Goal: Information Seeking & Learning: Compare options

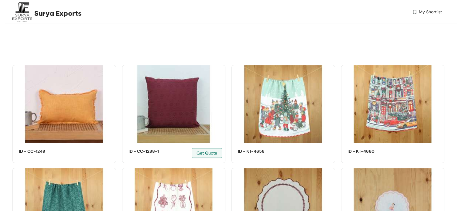
scroll to position [121, 0]
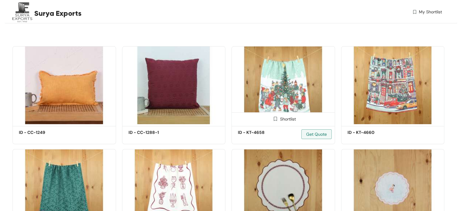
click at [264, 85] on img at bounding box center [283, 85] width 104 height 78
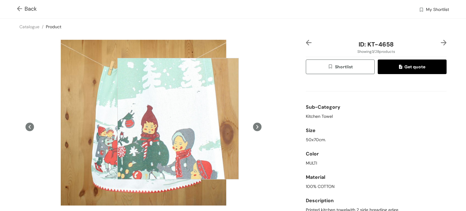
click at [178, 119] on div at bounding box center [178, 118] width 121 height 121
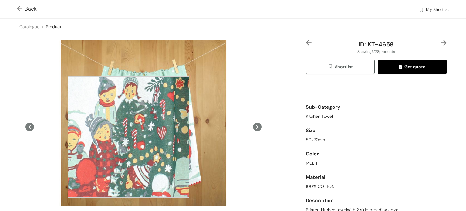
click at [129, 137] on div at bounding box center [128, 136] width 121 height 121
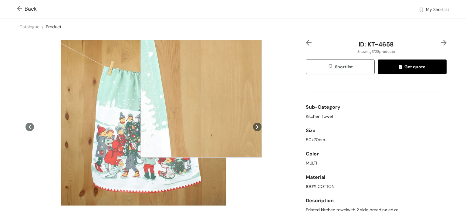
click at [201, 97] on div at bounding box center [201, 96] width 121 height 121
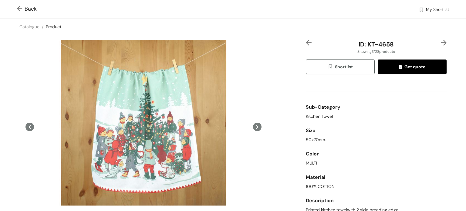
click at [256, 125] on icon at bounding box center [257, 127] width 9 height 9
click at [254, 125] on icon at bounding box center [257, 127] width 9 height 9
click at [30, 128] on icon at bounding box center [30, 127] width 9 height 9
click at [21, 9] on img at bounding box center [21, 9] width 8 height 6
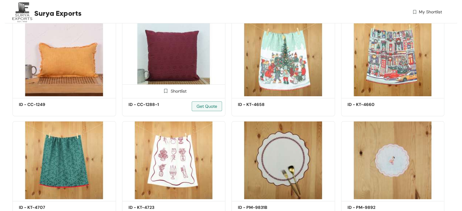
scroll to position [152, 0]
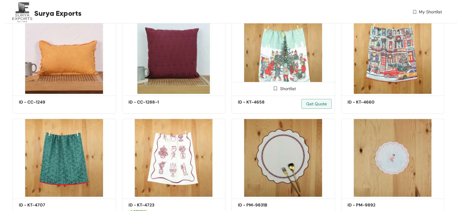
click at [289, 49] on img at bounding box center [283, 55] width 104 height 78
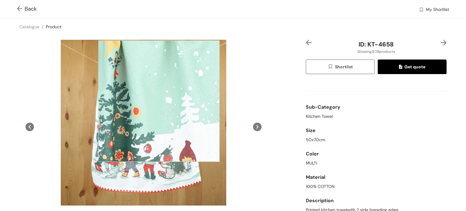
drag, startPoint x: 159, startPoint y: 101, endPoint x: 136, endPoint y: 183, distance: 84.6
click at [136, 183] on div at bounding box center [143, 127] width 248 height 174
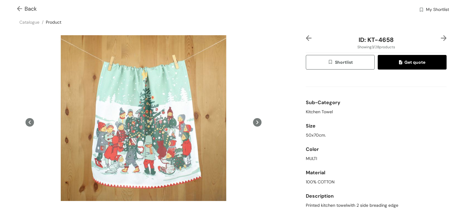
scroll to position [5, 0]
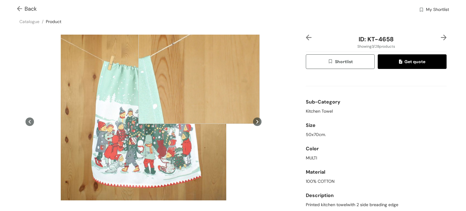
click at [199, 63] on div at bounding box center [198, 62] width 121 height 121
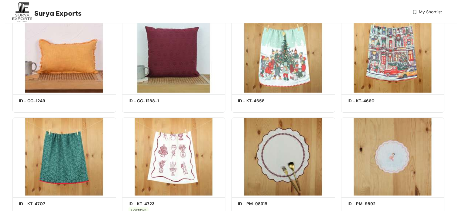
scroll to position [152, 0]
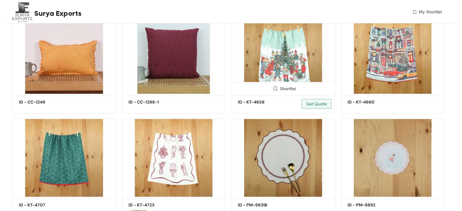
click at [276, 60] on img at bounding box center [283, 55] width 104 height 78
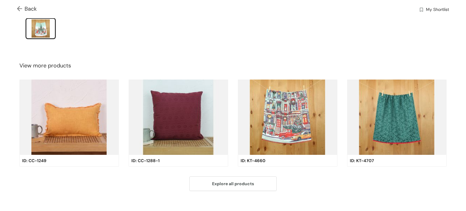
scroll to position [208, 0]
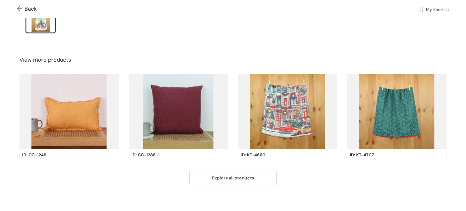
click at [279, 112] on img at bounding box center [288, 111] width 100 height 75
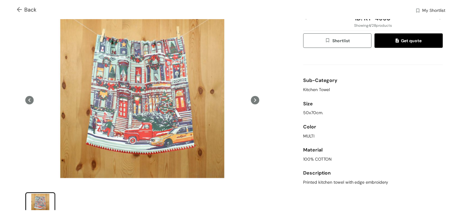
scroll to position [30, 0]
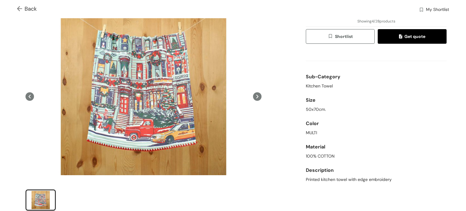
click at [23, 8] on img at bounding box center [21, 9] width 8 height 6
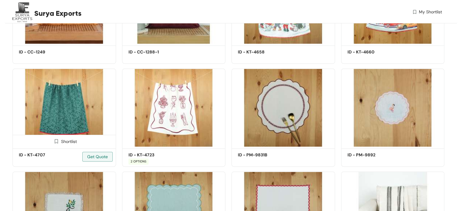
scroll to position [213, 0]
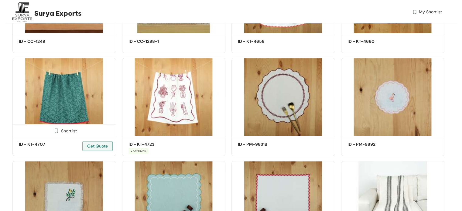
click at [72, 94] on img at bounding box center [64, 97] width 104 height 78
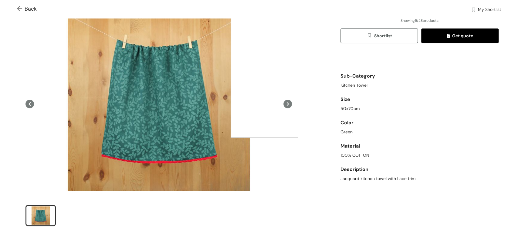
scroll to position [34, 0]
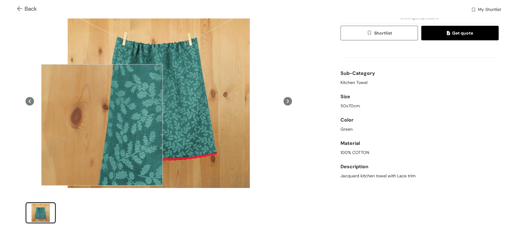
click at [102, 125] on div at bounding box center [101, 124] width 121 height 121
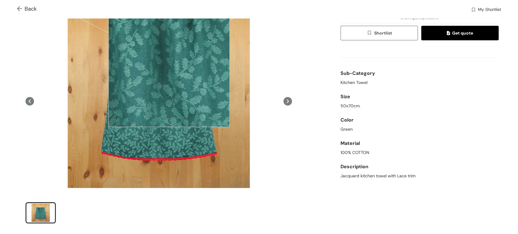
click at [169, 67] on div at bounding box center [168, 66] width 121 height 121
drag, startPoint x: 169, startPoint y: 67, endPoint x: 364, endPoint y: 44, distance: 196.5
click at [364, 44] on div "ID: KT-4707 Showing 5 / 28 products Shortlist Get quote Sub-Category Kitchen To…" at bounding box center [420, 119] width 161 height 226
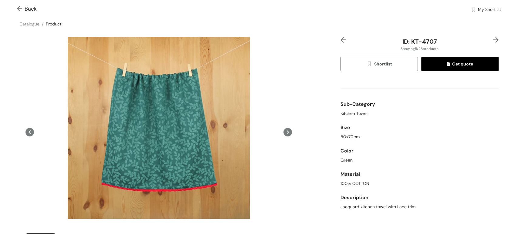
scroll to position [0, 0]
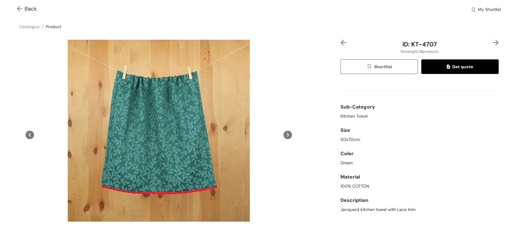
click at [435, 67] on button "Get quote" at bounding box center [460, 67] width 77 height 15
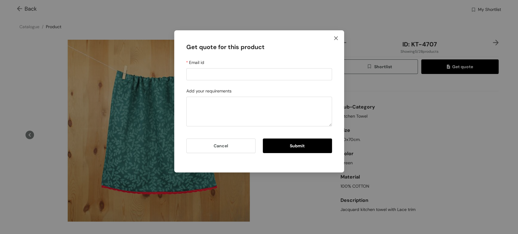
click at [336, 36] on icon "close" at bounding box center [336, 38] width 5 height 5
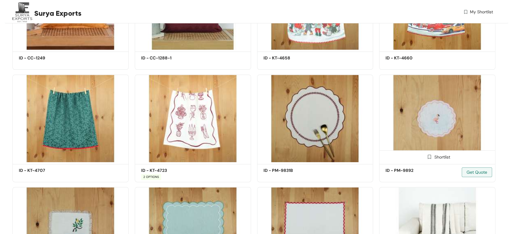
scroll to position [213, 0]
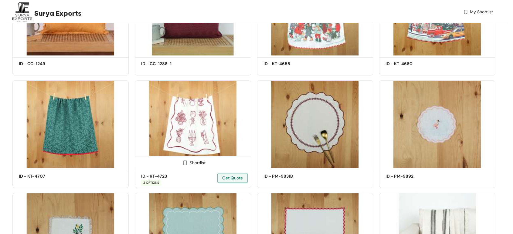
click at [200, 118] on img at bounding box center [193, 124] width 116 height 88
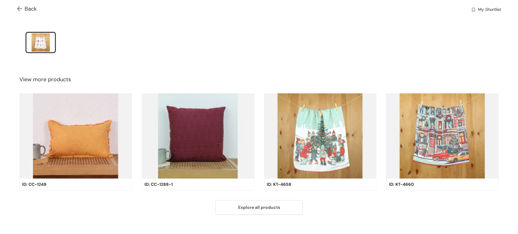
scroll to position [213, 0]
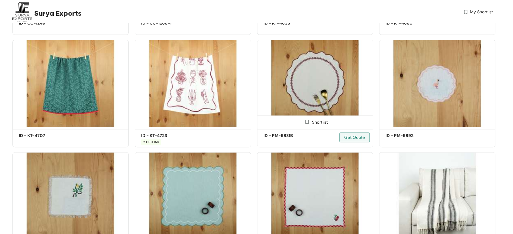
scroll to position [246, 0]
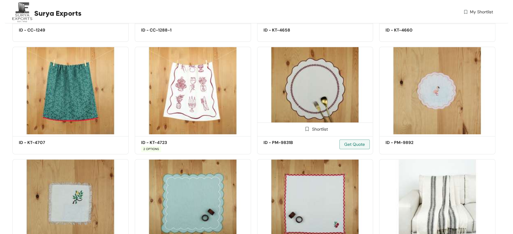
click at [310, 96] on img at bounding box center [315, 91] width 116 height 88
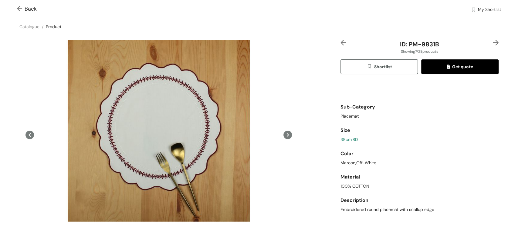
click at [342, 44] on img at bounding box center [344, 43] width 6 height 6
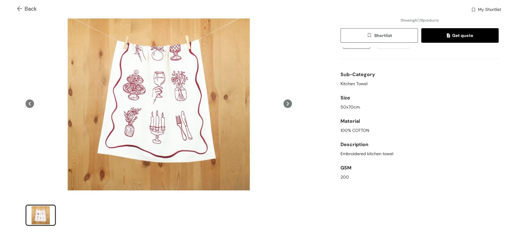
scroll to position [34, 0]
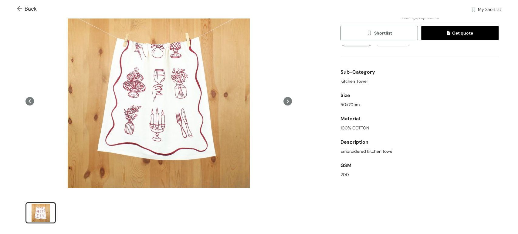
click at [353, 153] on span "Embroidered kitchen towel" at bounding box center [367, 151] width 53 height 6
click at [352, 152] on span "Embroidered kitchen towel" at bounding box center [367, 151] width 53 height 6
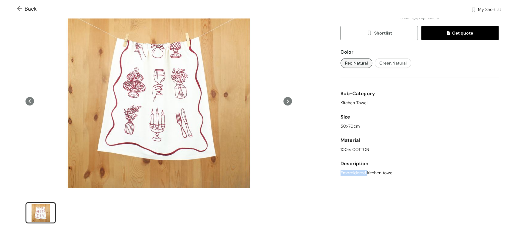
scroll to position [0, 0]
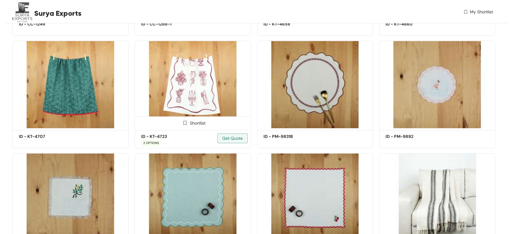
scroll to position [246, 0]
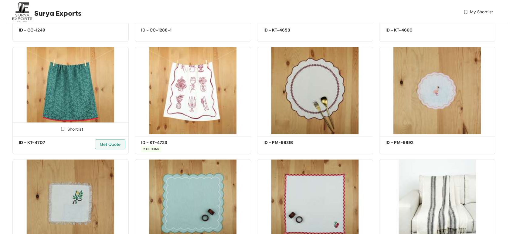
click at [79, 97] on img at bounding box center [70, 91] width 116 height 88
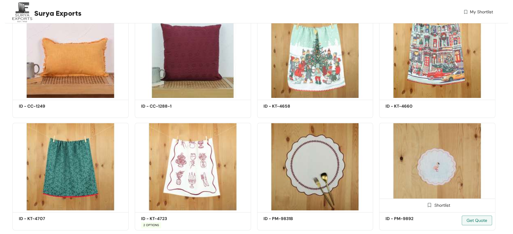
scroll to position [145, 0]
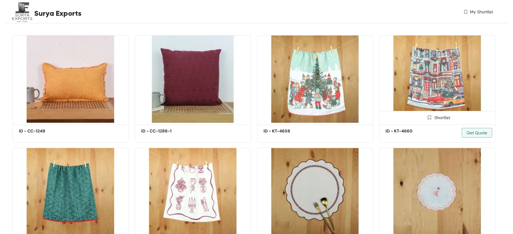
click at [432, 79] on img at bounding box center [437, 79] width 116 height 88
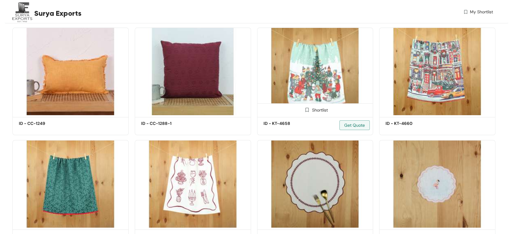
scroll to position [145, 0]
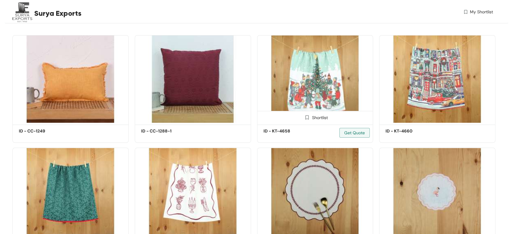
click at [308, 76] on img at bounding box center [315, 79] width 116 height 88
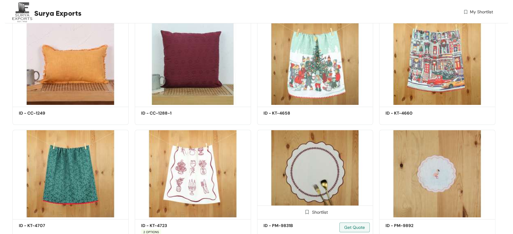
scroll to position [213, 0]
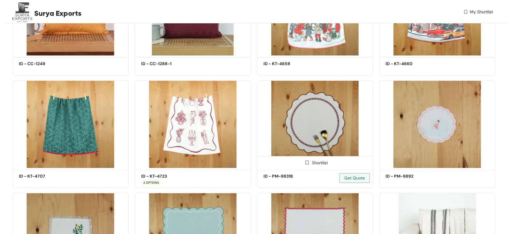
click at [308, 118] on img at bounding box center [315, 124] width 116 height 88
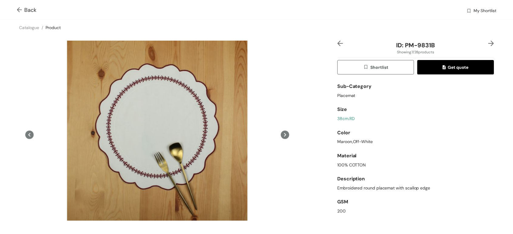
scroll to position [25, 0]
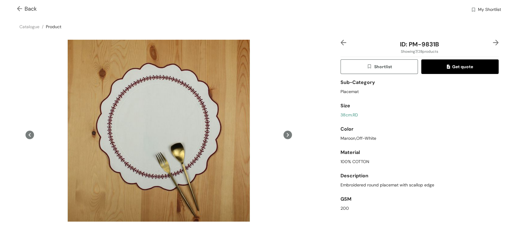
click at [17, 7] on img at bounding box center [21, 9] width 8 height 6
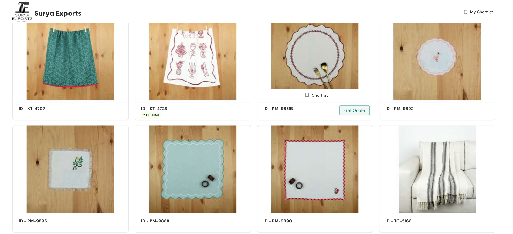
scroll to position [277, 0]
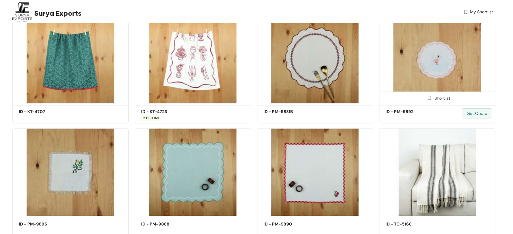
click at [436, 66] on img at bounding box center [437, 60] width 116 height 88
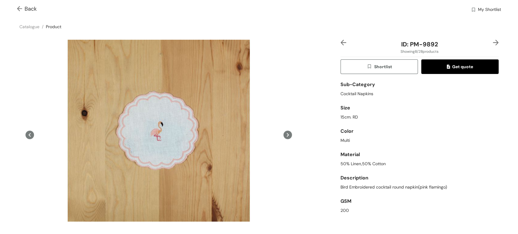
scroll to position [25, 0]
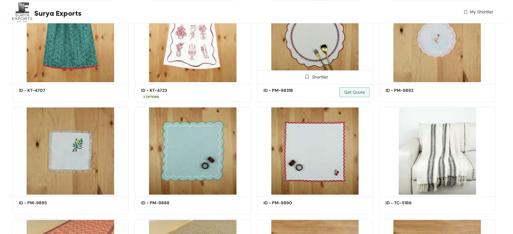
scroll to position [244, 0]
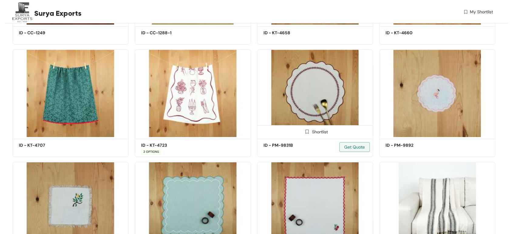
click at [313, 92] on img at bounding box center [315, 93] width 116 height 88
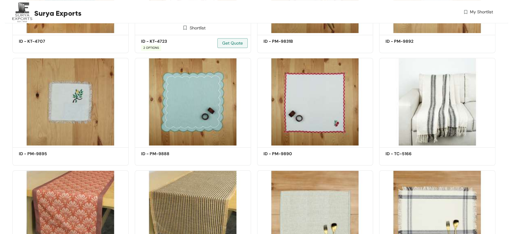
scroll to position [388, 0]
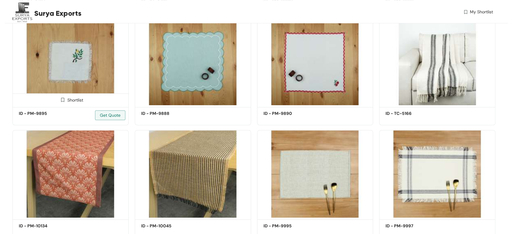
click at [90, 77] on img at bounding box center [70, 62] width 116 height 88
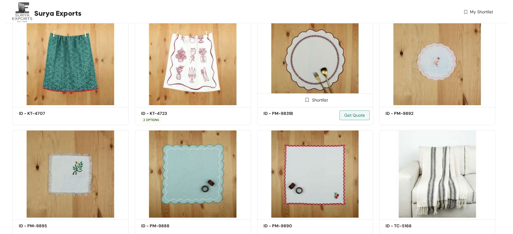
scroll to position [253, 0]
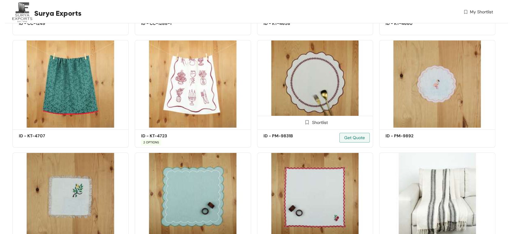
click at [299, 77] on img at bounding box center [315, 84] width 116 height 88
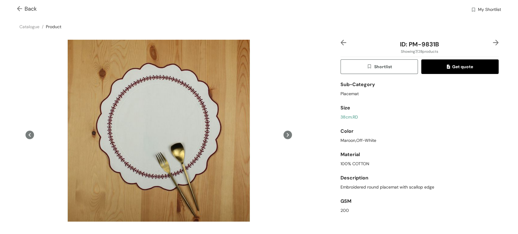
scroll to position [25, 0]
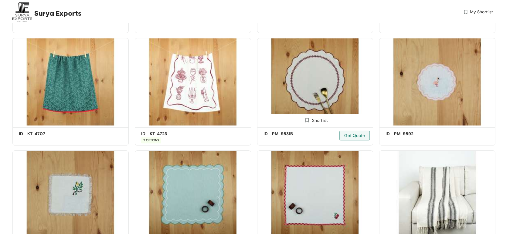
scroll to position [253, 0]
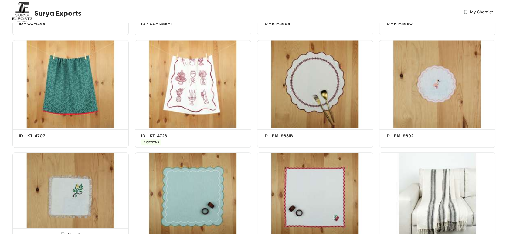
click at [66, 201] on img at bounding box center [70, 197] width 116 height 88
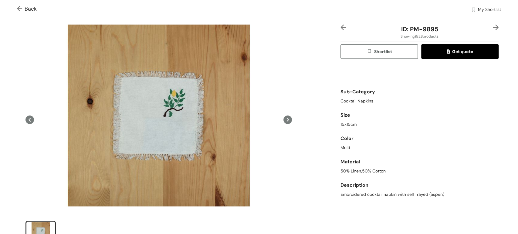
scroll to position [10, 0]
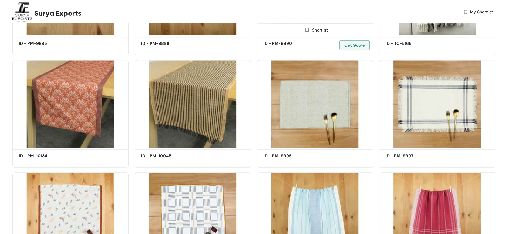
scroll to position [462, 0]
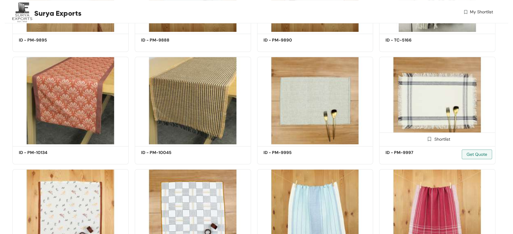
click at [414, 105] on img at bounding box center [437, 101] width 116 height 88
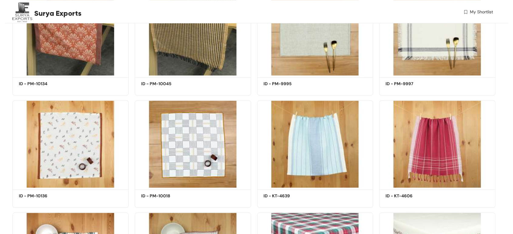
scroll to position [563, 0]
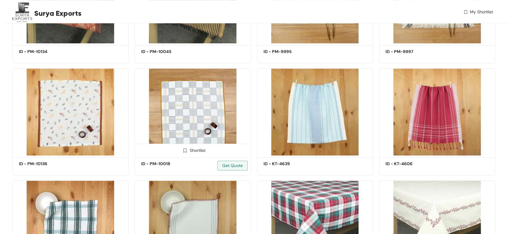
click at [184, 126] on img at bounding box center [193, 112] width 116 height 88
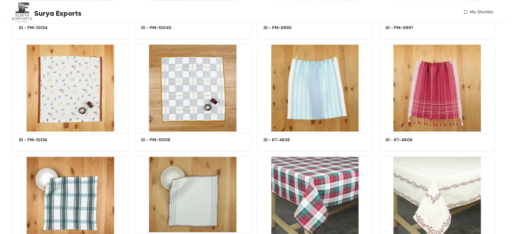
scroll to position [548, 0]
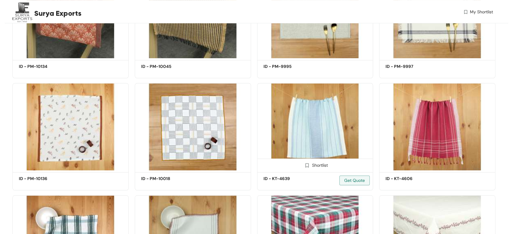
click at [333, 125] on img at bounding box center [315, 127] width 116 height 88
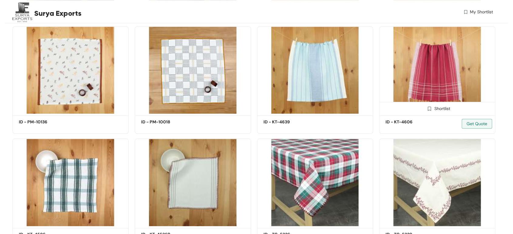
scroll to position [657, 0]
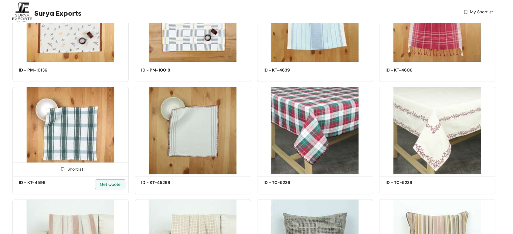
click at [75, 134] on img at bounding box center [70, 131] width 116 height 88
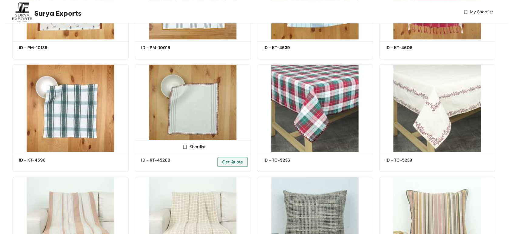
scroll to position [724, 0]
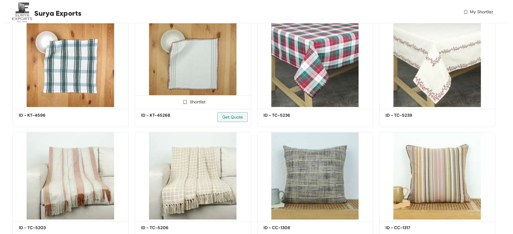
click at [186, 70] on img at bounding box center [193, 63] width 116 height 88
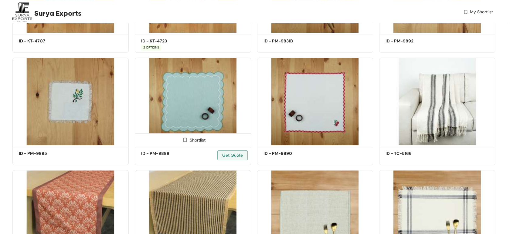
scroll to position [345, 0]
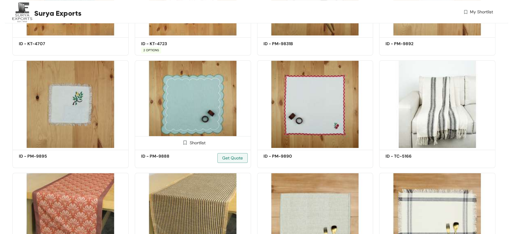
click at [203, 97] on img at bounding box center [193, 104] width 116 height 88
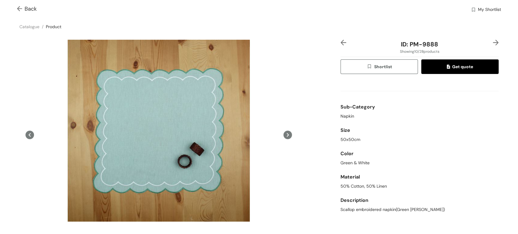
drag, startPoint x: 264, startPoint y: 230, endPoint x: 248, endPoint y: 217, distance: 20.9
click at [248, 211] on div at bounding box center [158, 135] width 279 height 190
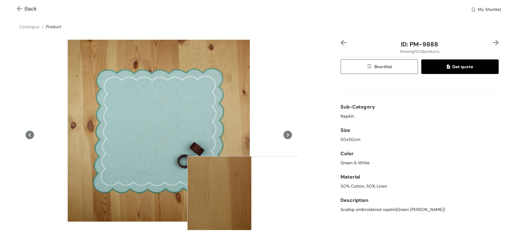
click at [248, 211] on div at bounding box center [247, 216] width 121 height 121
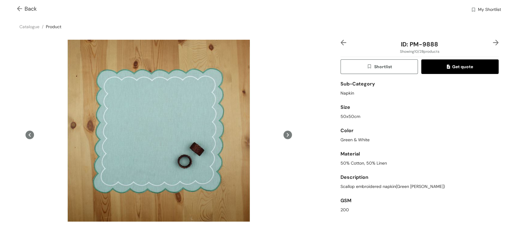
scroll to position [25, 0]
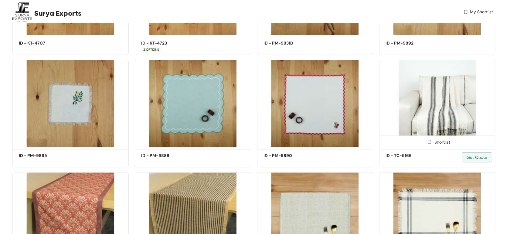
scroll to position [345, 0]
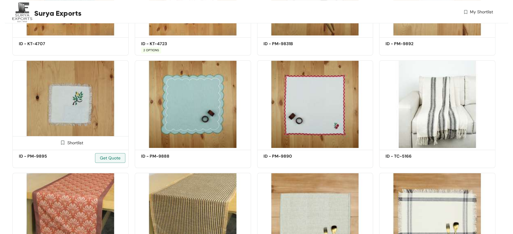
click at [72, 109] on img at bounding box center [70, 104] width 116 height 88
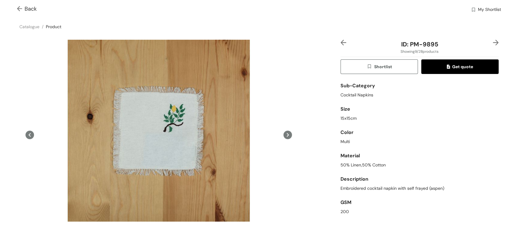
scroll to position [25, 0]
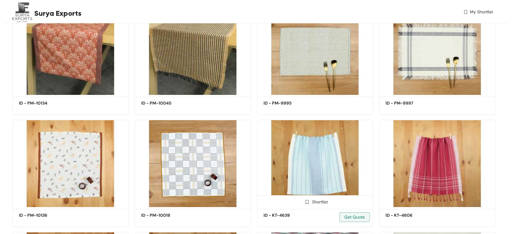
scroll to position [650, 0]
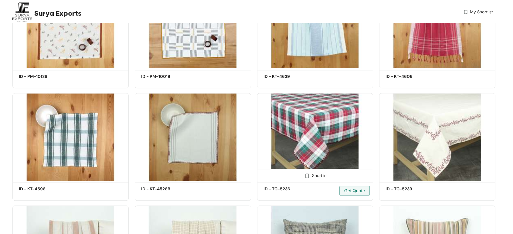
click at [311, 128] on img at bounding box center [315, 137] width 116 height 88
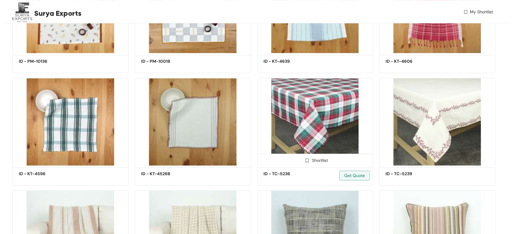
scroll to position [718, 0]
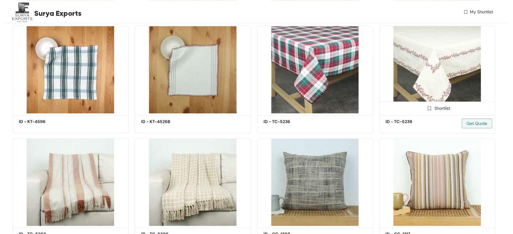
click at [438, 81] on img at bounding box center [437, 70] width 116 height 88
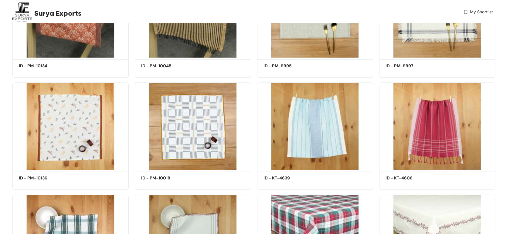
scroll to position [548, 0]
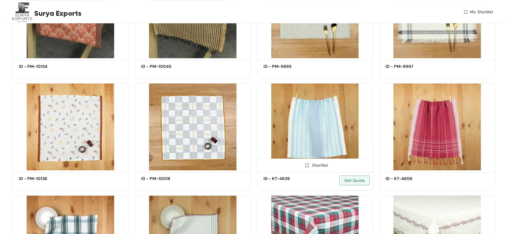
click at [312, 140] on img at bounding box center [315, 127] width 116 height 88
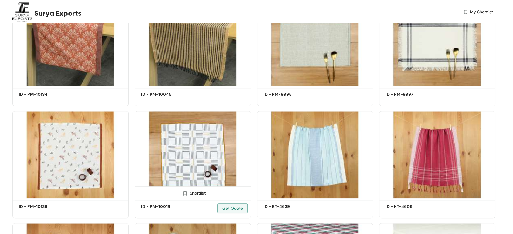
scroll to position [514, 0]
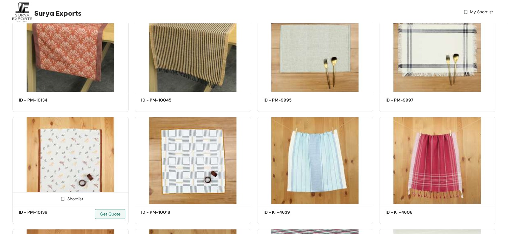
click at [63, 172] on img at bounding box center [70, 161] width 116 height 88
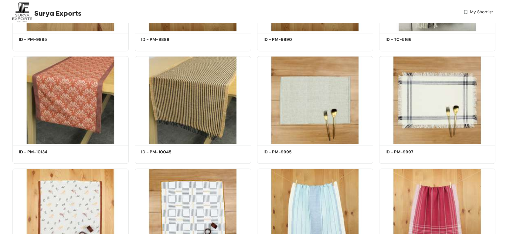
scroll to position [447, 0]
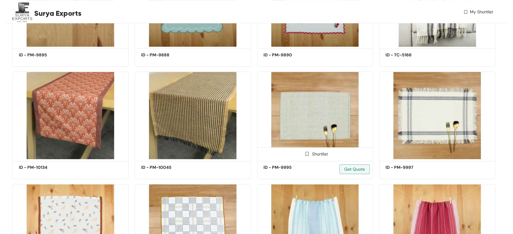
click at [318, 112] on img at bounding box center [315, 116] width 116 height 88
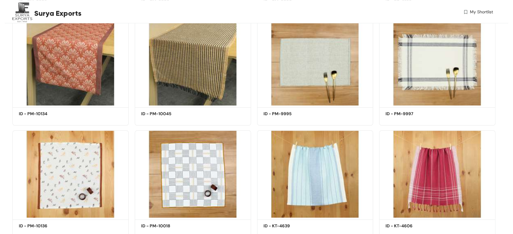
scroll to position [447, 0]
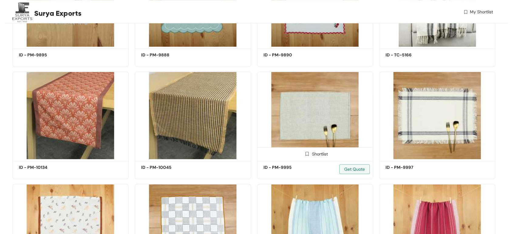
click at [343, 126] on img at bounding box center [315, 116] width 116 height 88
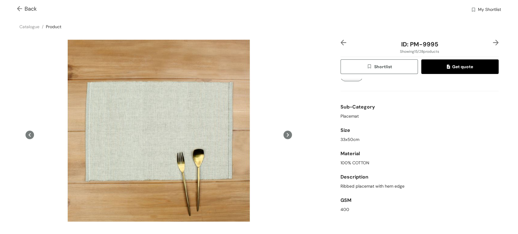
scroll to position [23, 0]
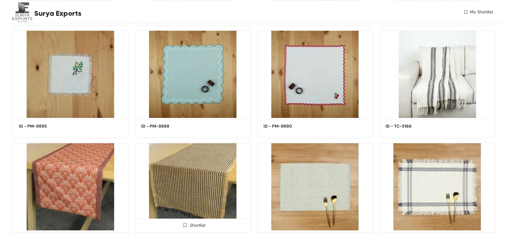
scroll to position [379, 0]
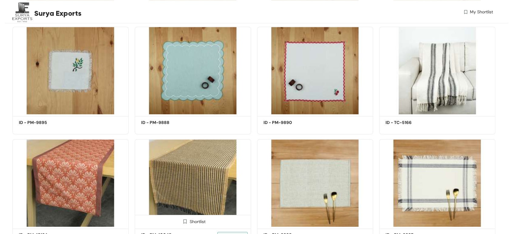
click at [211, 186] on img at bounding box center [193, 183] width 116 height 88
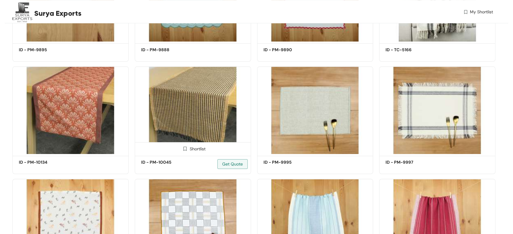
scroll to position [439, 0]
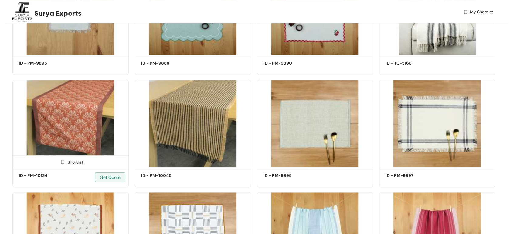
click at [49, 117] on img at bounding box center [70, 124] width 116 height 88
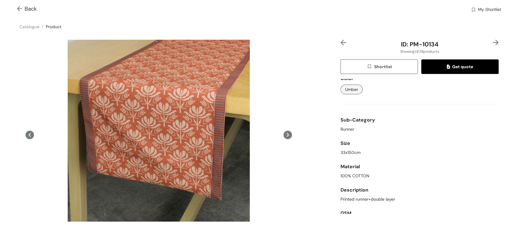
scroll to position [23, 0]
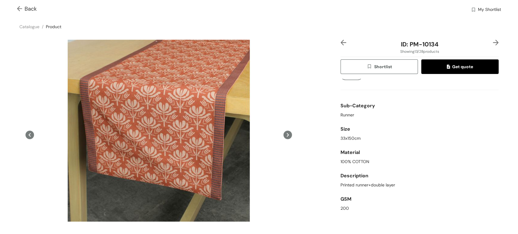
click at [447, 183] on div "Printed runner+double layer" at bounding box center [420, 185] width 158 height 6
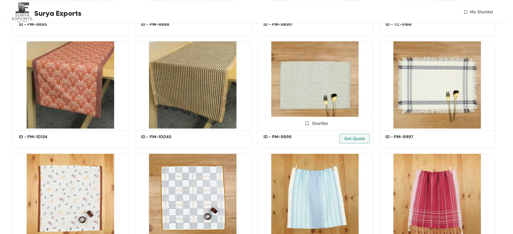
scroll to position [480, 0]
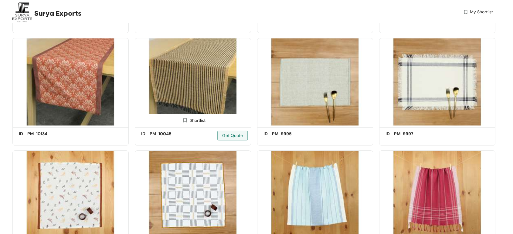
click at [172, 71] on img at bounding box center [193, 82] width 116 height 88
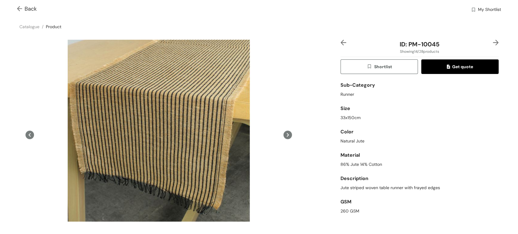
scroll to position [25, 0]
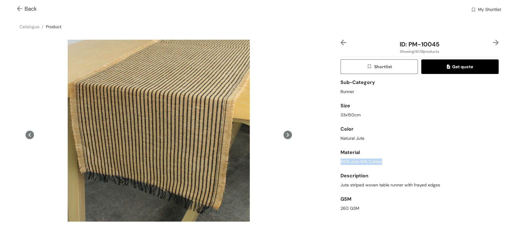
drag, startPoint x: 380, startPoint y: 165, endPoint x: 333, endPoint y: 164, distance: 46.8
click at [333, 164] on div "ID: PM-10045 Showing 14 / 28 products Shortlist Get quote Sub-Category Runner S…" at bounding box center [259, 152] width 521 height 235
copy div "86% Jute 14% Cotton"
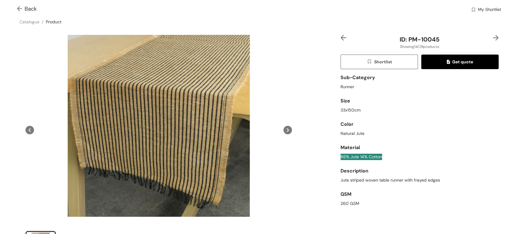
scroll to position [0, 0]
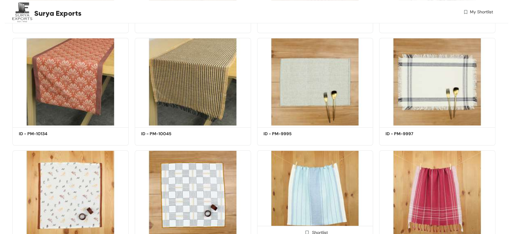
scroll to position [520, 0]
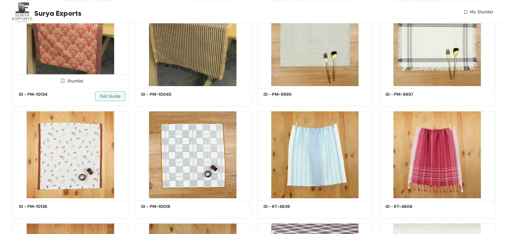
click at [70, 53] on img at bounding box center [70, 42] width 116 height 88
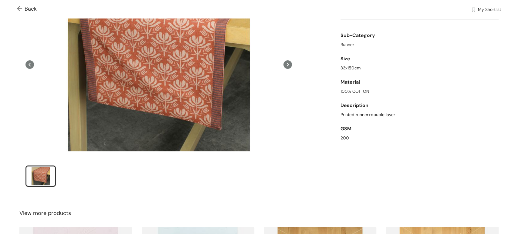
scroll to position [101, 0]
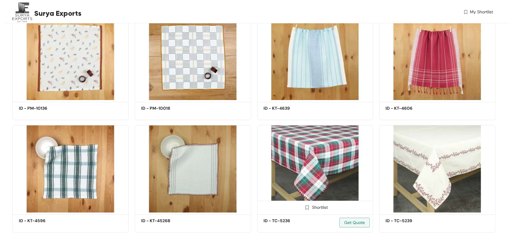
scroll to position [621, 0]
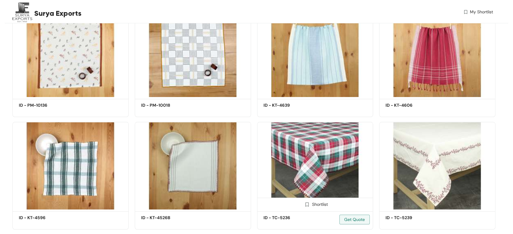
click at [328, 169] on img at bounding box center [315, 166] width 116 height 88
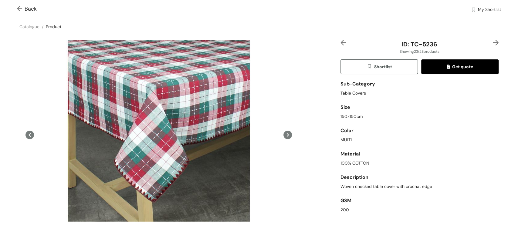
scroll to position [25, 0]
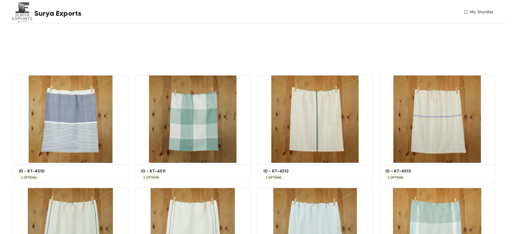
scroll to position [169, 0]
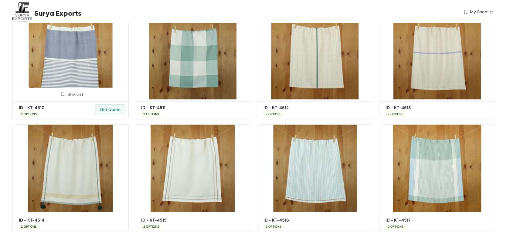
click at [67, 63] on img at bounding box center [70, 56] width 116 height 88
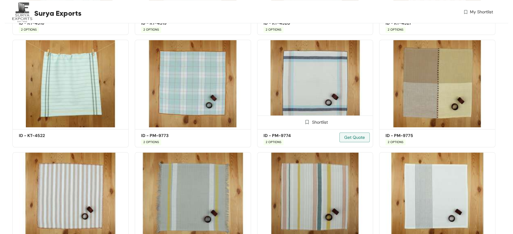
scroll to position [472, 0]
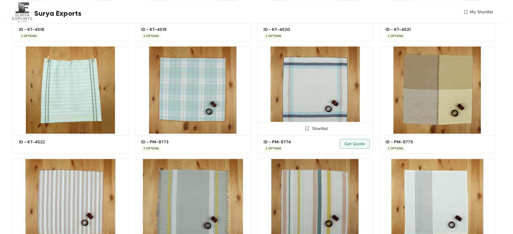
click at [337, 97] on img at bounding box center [315, 90] width 116 height 88
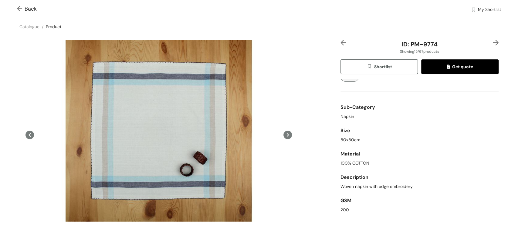
scroll to position [23, 0]
click at [464, 145] on div "Material 100% COTTON" at bounding box center [420, 155] width 158 height 23
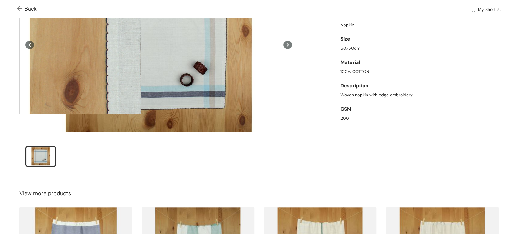
scroll to position [101, 0]
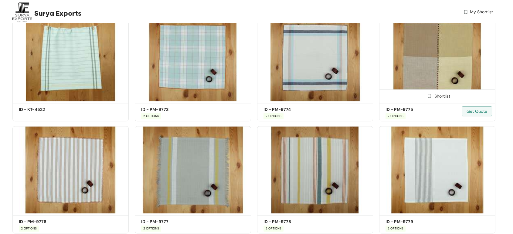
scroll to position [506, 0]
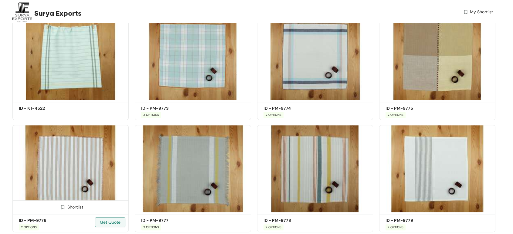
click at [84, 176] on img at bounding box center [70, 169] width 116 height 88
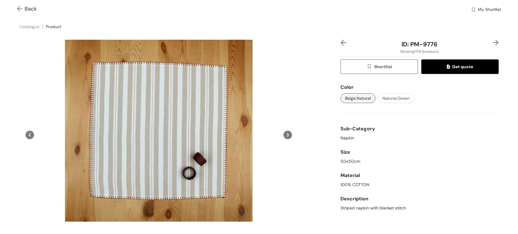
click at [465, 155] on div "Size" at bounding box center [420, 152] width 158 height 12
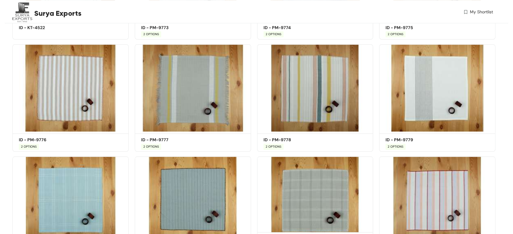
scroll to position [641, 0]
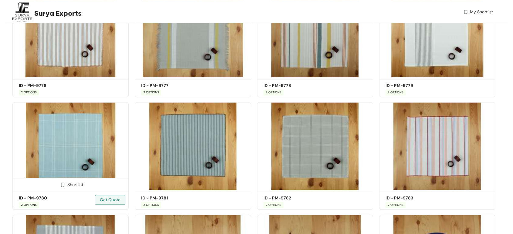
click at [61, 142] on img at bounding box center [70, 146] width 116 height 88
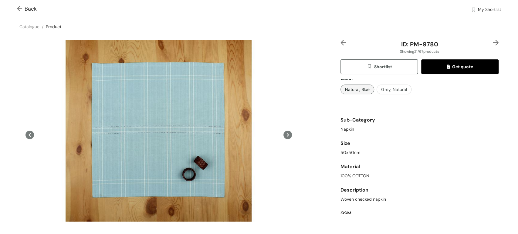
scroll to position [23, 0]
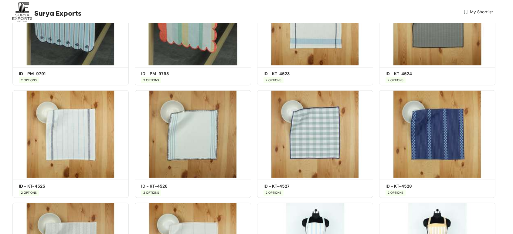
scroll to position [1316, 0]
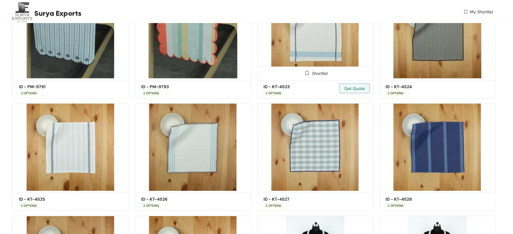
click at [324, 52] on img at bounding box center [315, 35] width 116 height 88
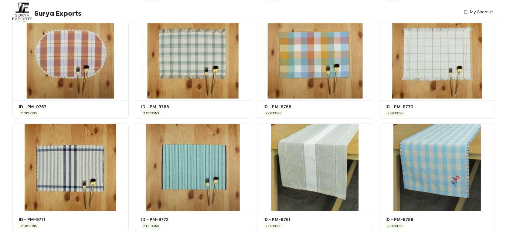
scroll to position [945, 0]
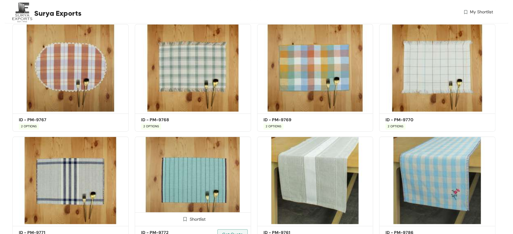
click at [182, 172] on img at bounding box center [193, 181] width 116 height 88
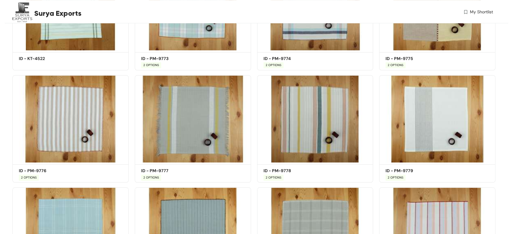
scroll to position [540, 0]
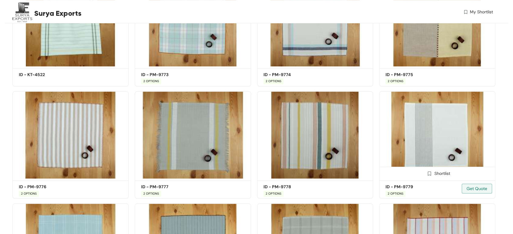
click at [445, 121] on img at bounding box center [437, 135] width 116 height 88
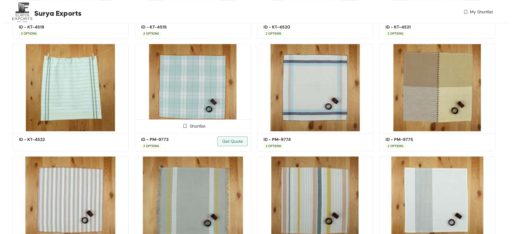
scroll to position [472, 0]
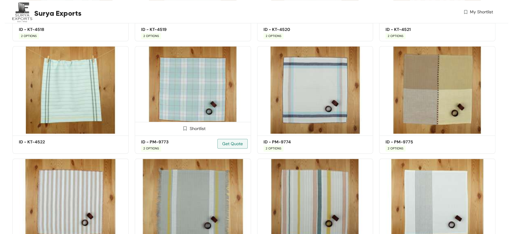
click at [200, 82] on img at bounding box center [193, 90] width 116 height 88
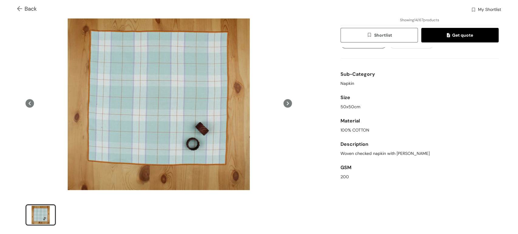
scroll to position [34, 0]
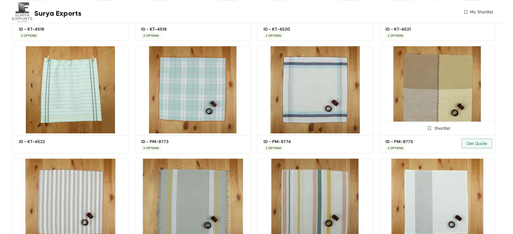
scroll to position [472, 0]
click at [432, 86] on img at bounding box center [437, 90] width 116 height 88
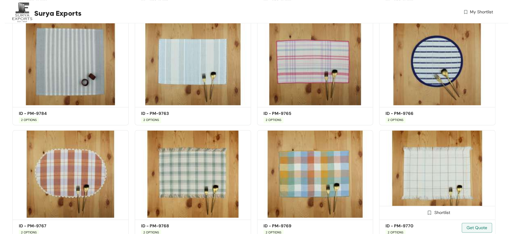
scroll to position [842, 0]
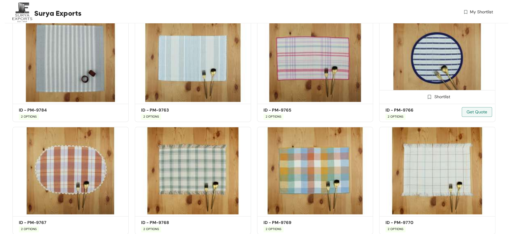
click at [426, 66] on img at bounding box center [437, 58] width 116 height 88
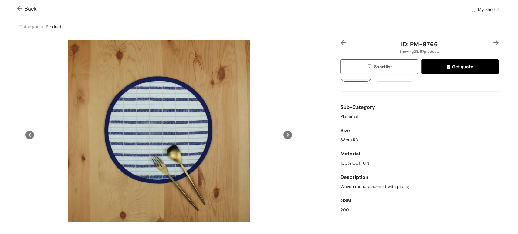
scroll to position [23, 0]
click at [453, 162] on div "100% COTTON" at bounding box center [420, 162] width 158 height 6
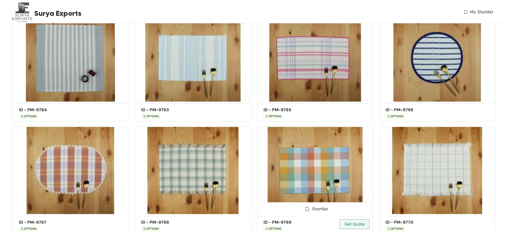
scroll to position [878, 0]
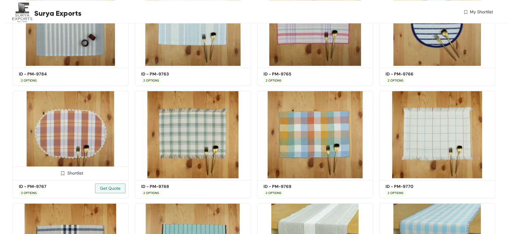
click at [68, 143] on img at bounding box center [70, 135] width 116 height 88
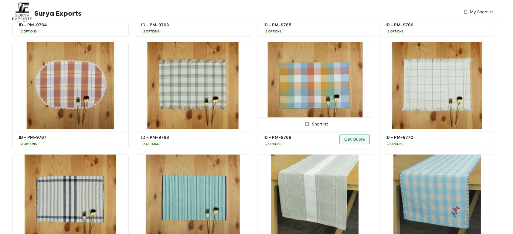
scroll to position [945, 0]
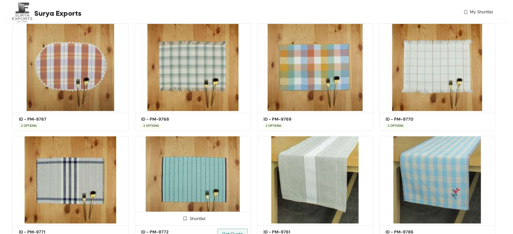
click at [204, 174] on img at bounding box center [193, 180] width 116 height 88
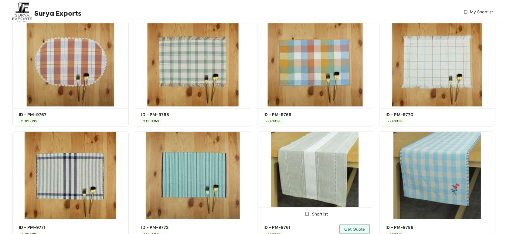
scroll to position [945, 0]
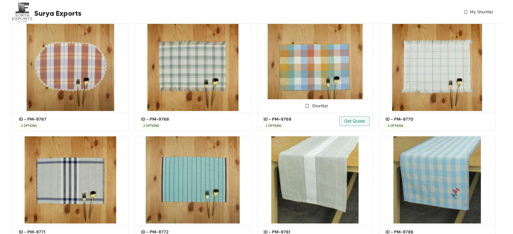
click at [309, 49] on img at bounding box center [315, 67] width 116 height 88
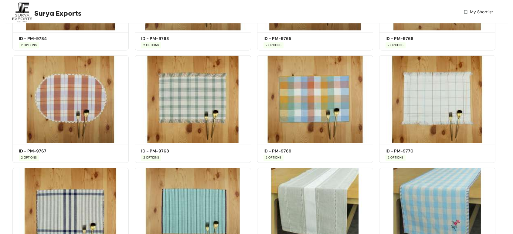
scroll to position [912, 0]
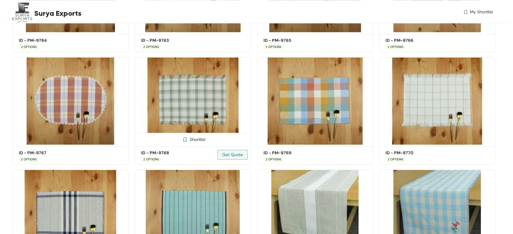
click at [196, 95] on img at bounding box center [193, 101] width 116 height 88
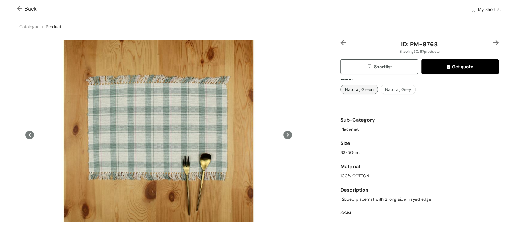
scroll to position [23, 0]
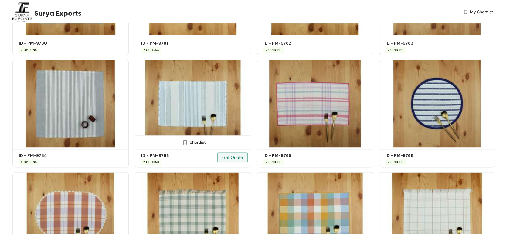
scroll to position [777, 0]
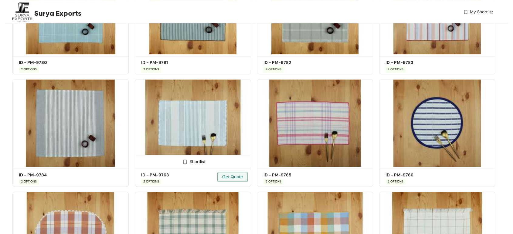
click at [217, 131] on img at bounding box center [193, 123] width 116 height 88
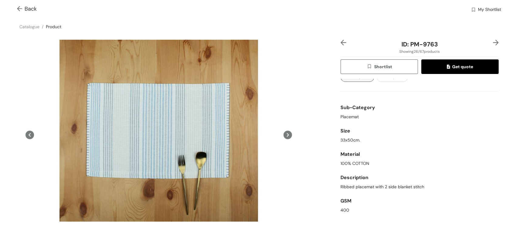
scroll to position [23, 0]
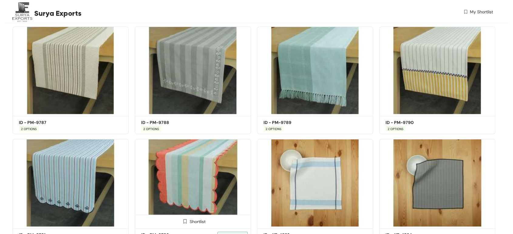
scroll to position [1177, 0]
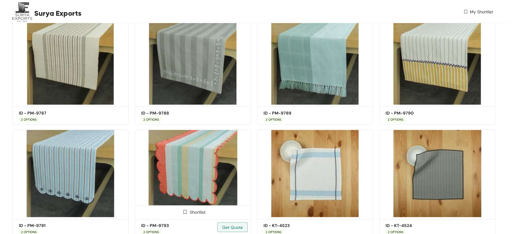
drag, startPoint x: 188, startPoint y: 162, endPoint x: 200, endPoint y: 212, distance: 50.6
click at [200, 212] on div "Shortlist" at bounding box center [193, 212] width 26 height 6
click at [183, 215] on img at bounding box center [182, 213] width 6 height 6
drag, startPoint x: 221, startPoint y: 215, endPoint x: 186, endPoint y: 175, distance: 53.8
click at [186, 175] on img at bounding box center [193, 174] width 116 height 88
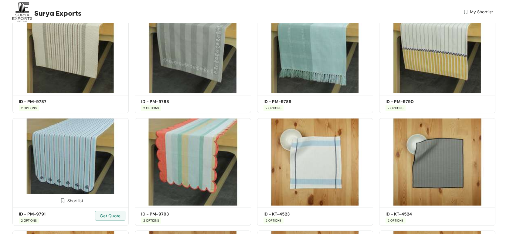
scroll to position [1177, 0]
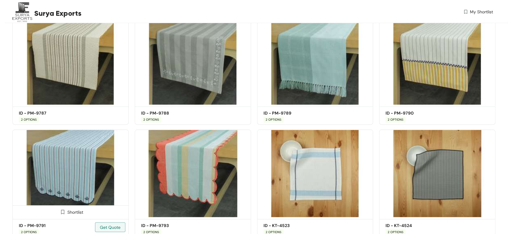
click at [60, 172] on img at bounding box center [70, 174] width 116 height 88
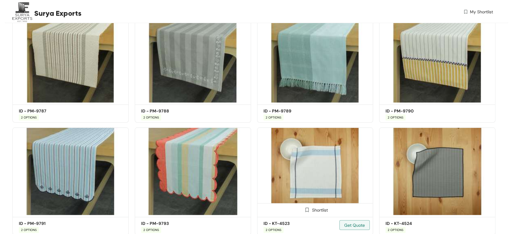
scroll to position [1177, 0]
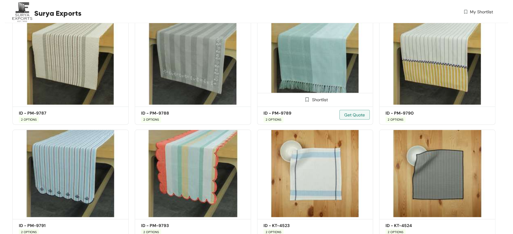
click at [304, 60] on img at bounding box center [315, 61] width 116 height 88
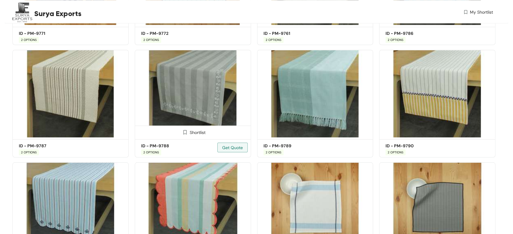
scroll to position [1143, 0]
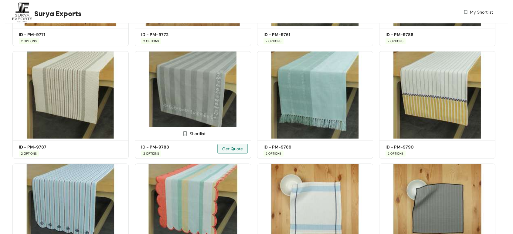
click at [182, 86] on img at bounding box center [193, 95] width 116 height 88
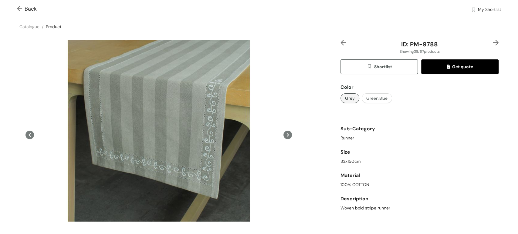
click at [485, 34] on div "Catalogue / Product /" at bounding box center [259, 27] width 518 height 16
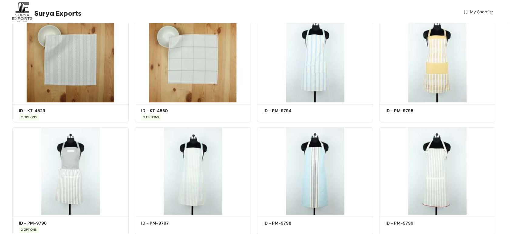
scroll to position [1143, 0]
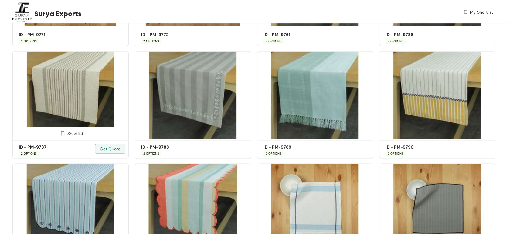
click at [86, 82] on img at bounding box center [70, 95] width 116 height 88
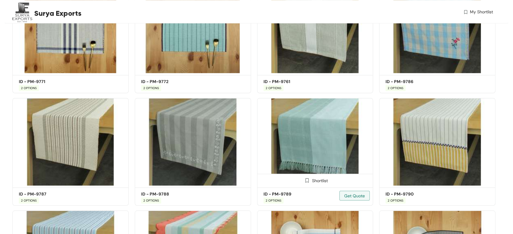
scroll to position [1076, 0]
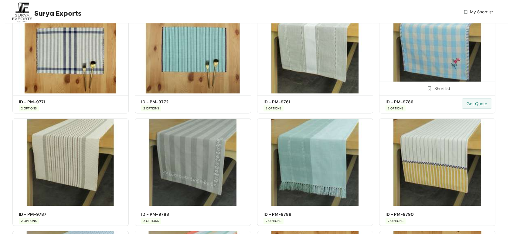
click at [415, 40] on img at bounding box center [437, 50] width 116 height 88
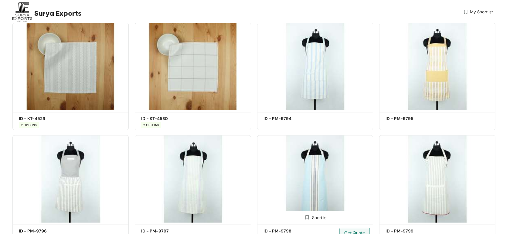
scroll to position [1508, 0]
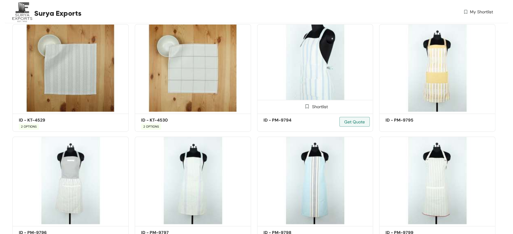
click at [320, 86] on img at bounding box center [315, 68] width 116 height 88
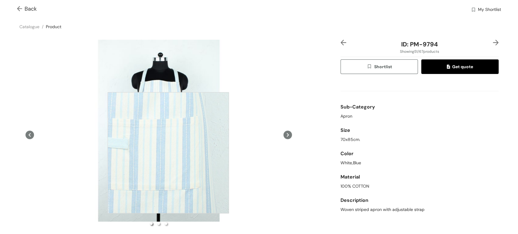
click at [168, 153] on div at bounding box center [168, 152] width 121 height 121
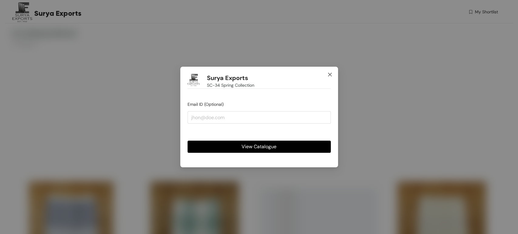
click at [331, 75] on icon "close" at bounding box center [330, 74] width 5 height 5
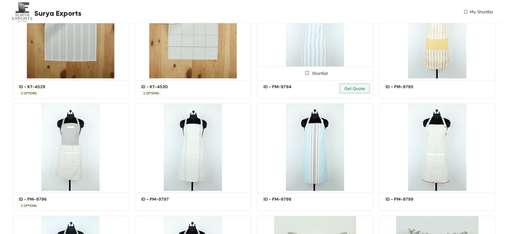
scroll to position [1552, 0]
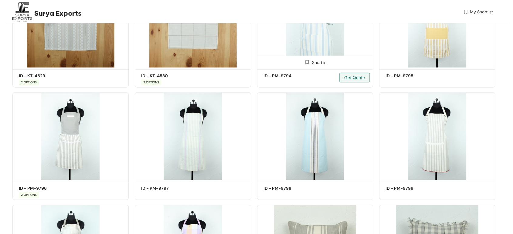
click at [309, 46] on img at bounding box center [315, 24] width 116 height 88
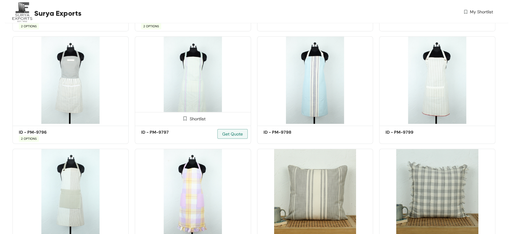
scroll to position [1552, 0]
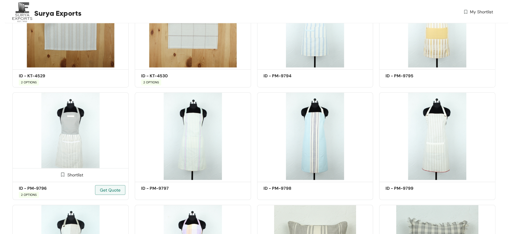
click at [74, 144] on img at bounding box center [70, 137] width 116 height 88
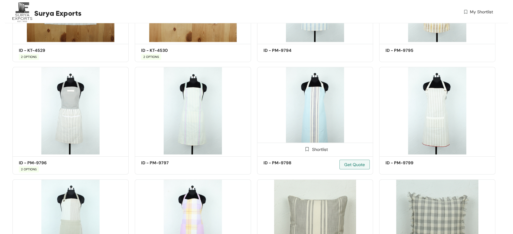
scroll to position [1552, 0]
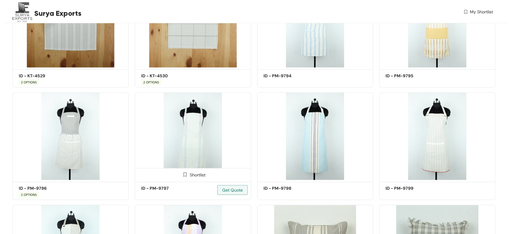
click at [191, 140] on img at bounding box center [193, 137] width 116 height 88
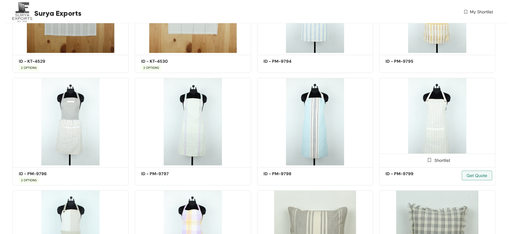
scroll to position [1620, 0]
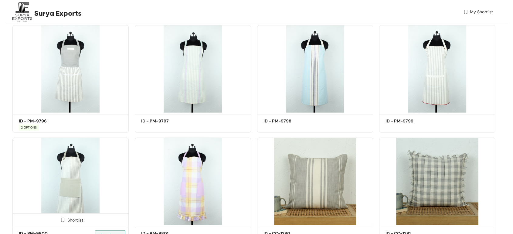
click at [62, 181] on img at bounding box center [70, 182] width 116 height 88
